Goal: Transaction & Acquisition: Download file/media

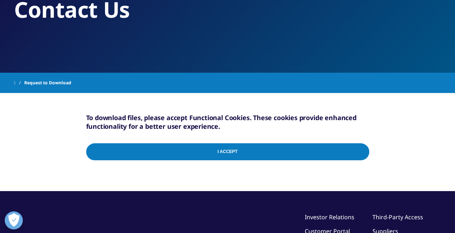
click at [238, 154] on input "I Accept" at bounding box center [227, 151] width 283 height 17
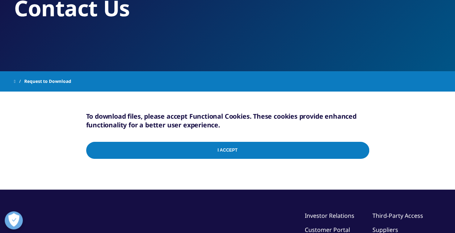
click at [304, 109] on div "To download files, please accept Functional Cookies. These cookies provide enha…" at bounding box center [227, 141] width 283 height 98
click at [278, 132] on div "To download files, please accept Functional Cookies. These cookies provide enha…" at bounding box center [227, 123] width 283 height 23
click at [271, 147] on input "I Accept" at bounding box center [227, 150] width 283 height 17
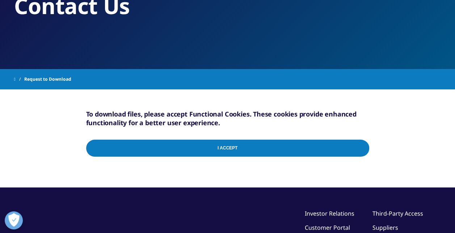
click at [60, 78] on span "Request to Download" at bounding box center [47, 79] width 47 height 13
click at [163, 162] on div "I Accept" at bounding box center [227, 149] width 283 height 35
click at [166, 154] on input "I Accept" at bounding box center [227, 148] width 283 height 17
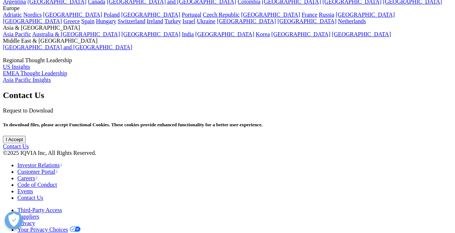
scroll to position [17, 0]
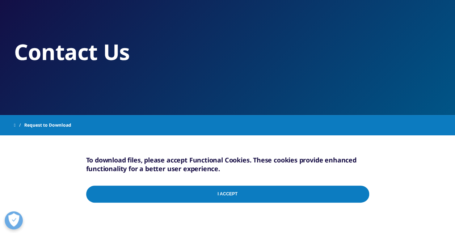
scroll to position [72, 0]
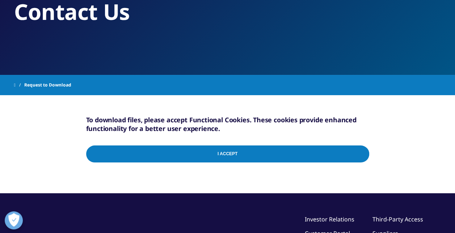
click at [314, 160] on input "I Accept" at bounding box center [227, 153] width 283 height 17
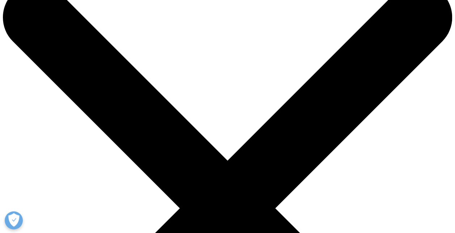
scroll to position [73, 0]
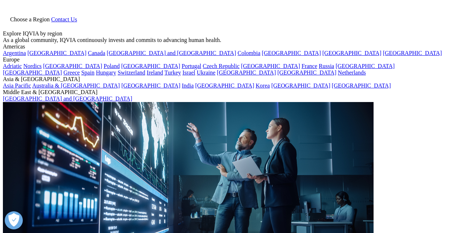
scroll to position [491, 427]
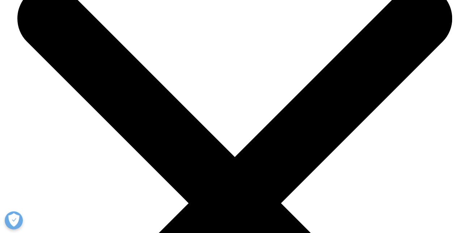
scroll to position [1991, 0]
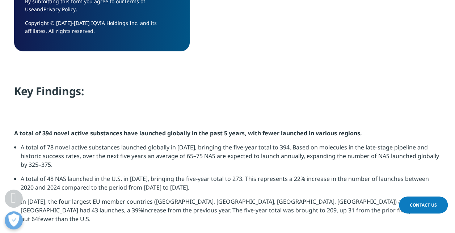
scroll to position [850, 0]
